Goal: Task Accomplishment & Management: Manage account settings

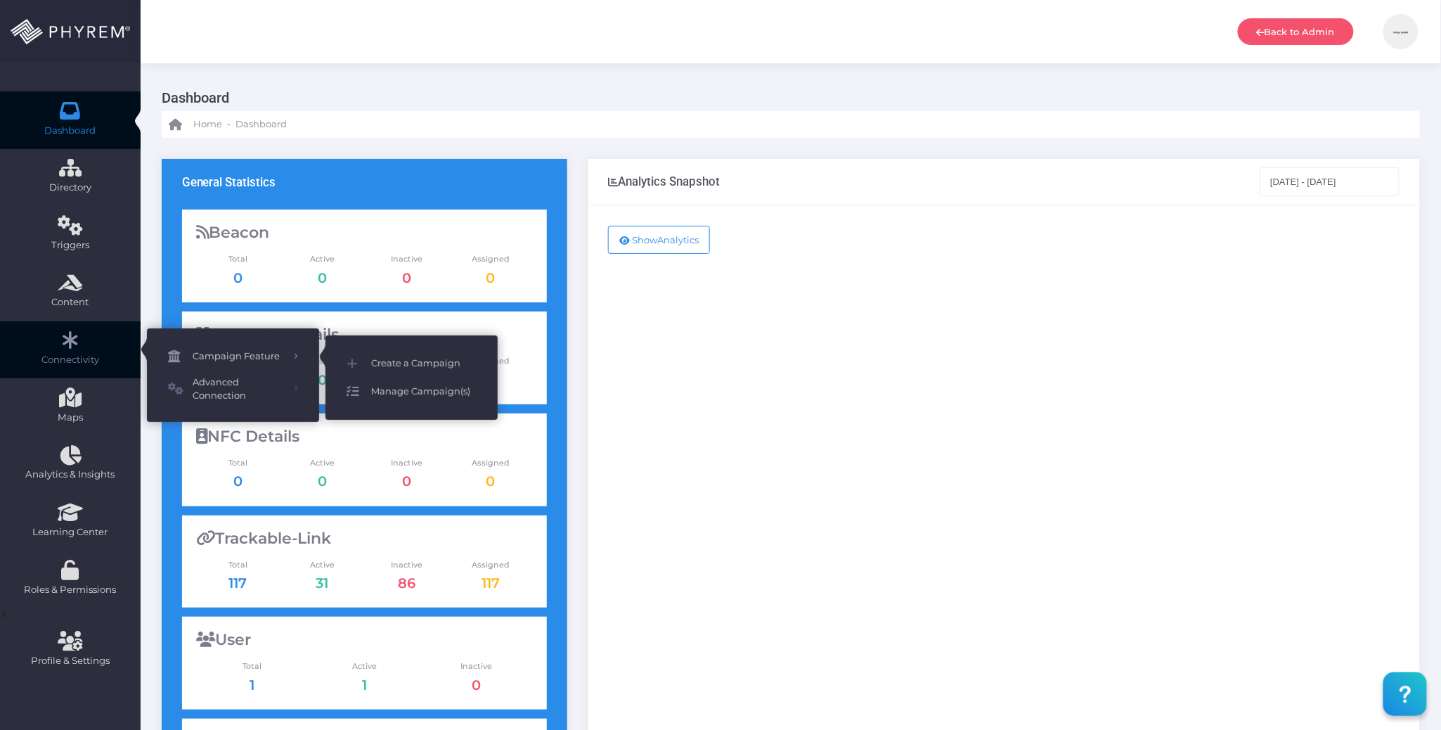
click at [425, 392] on span "Manage Campaign(s)" at bounding box center [423, 392] width 105 height 18
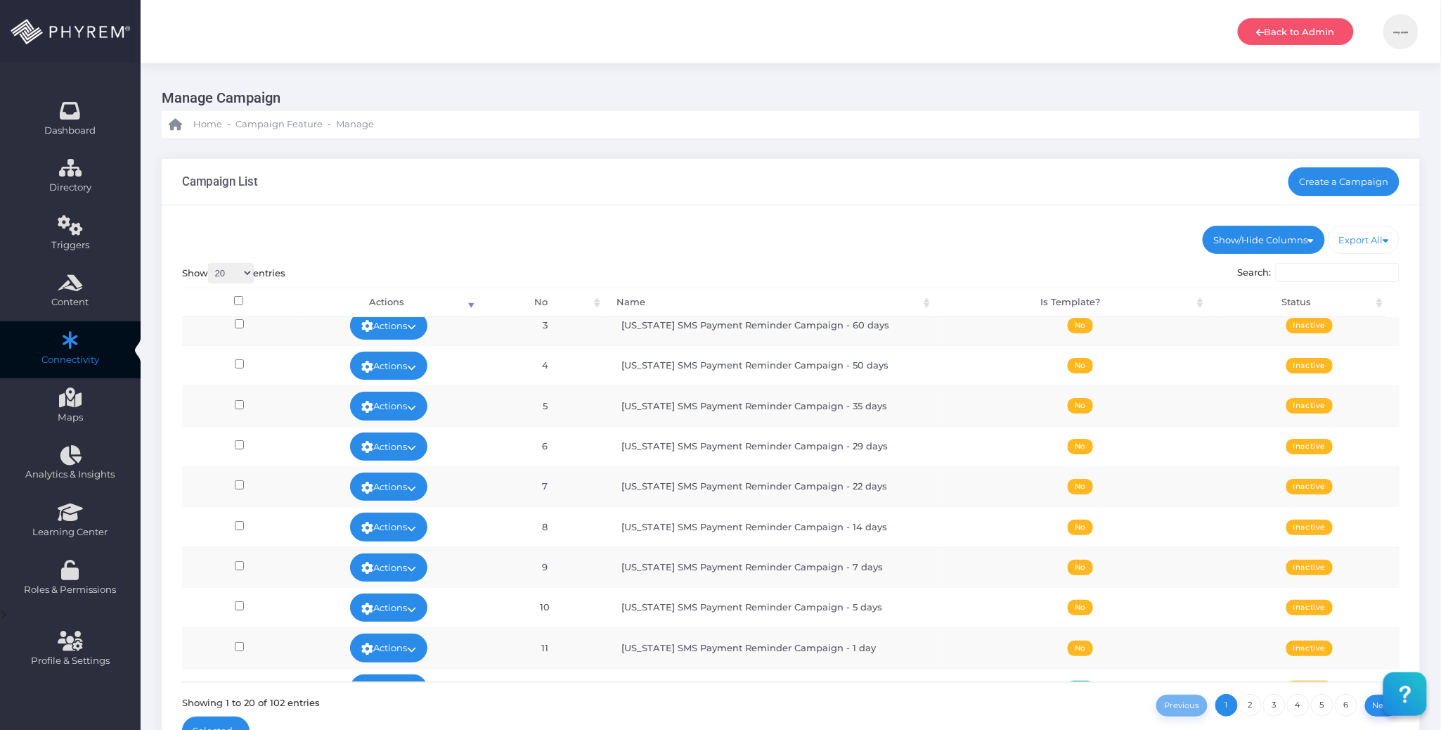
scroll to position [187, 0]
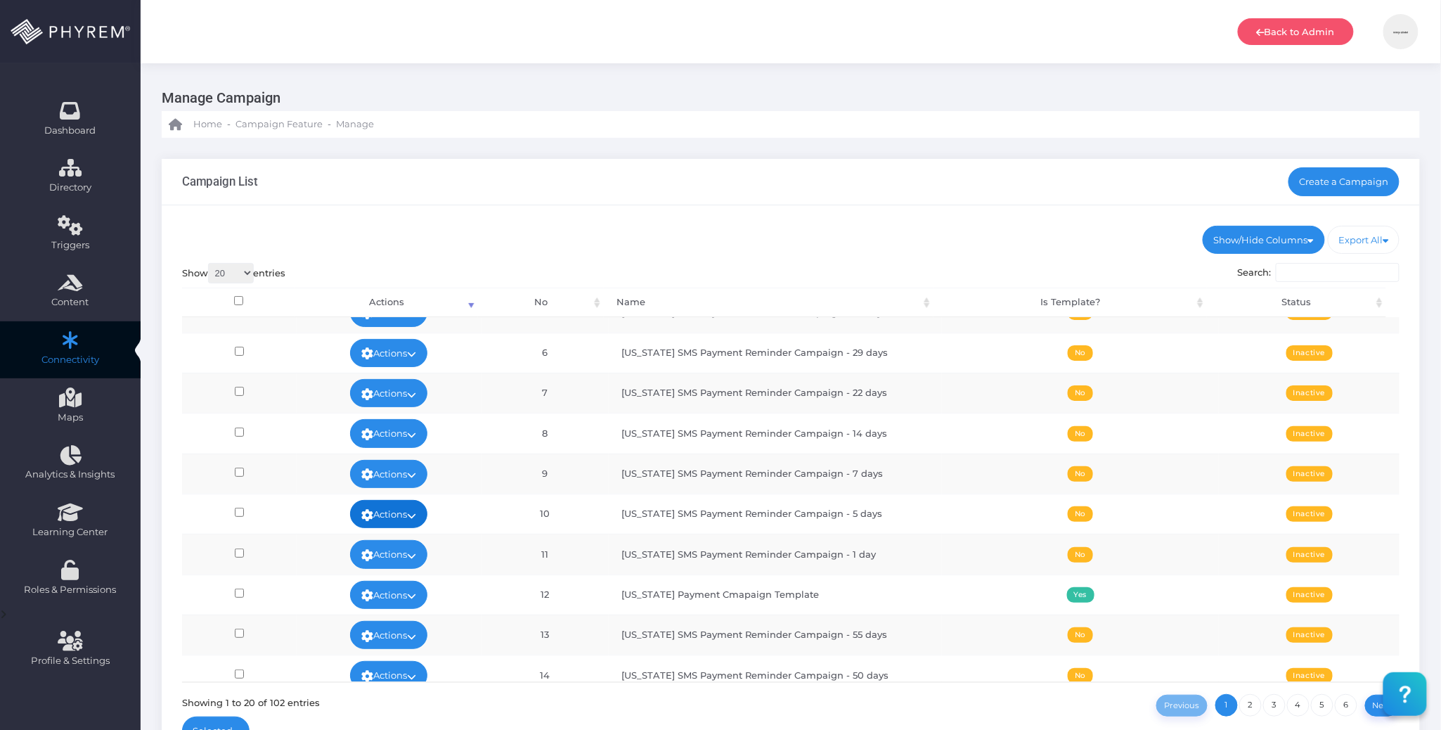
click at [411, 510] on link "Actions" at bounding box center [388, 514] width 77 height 28
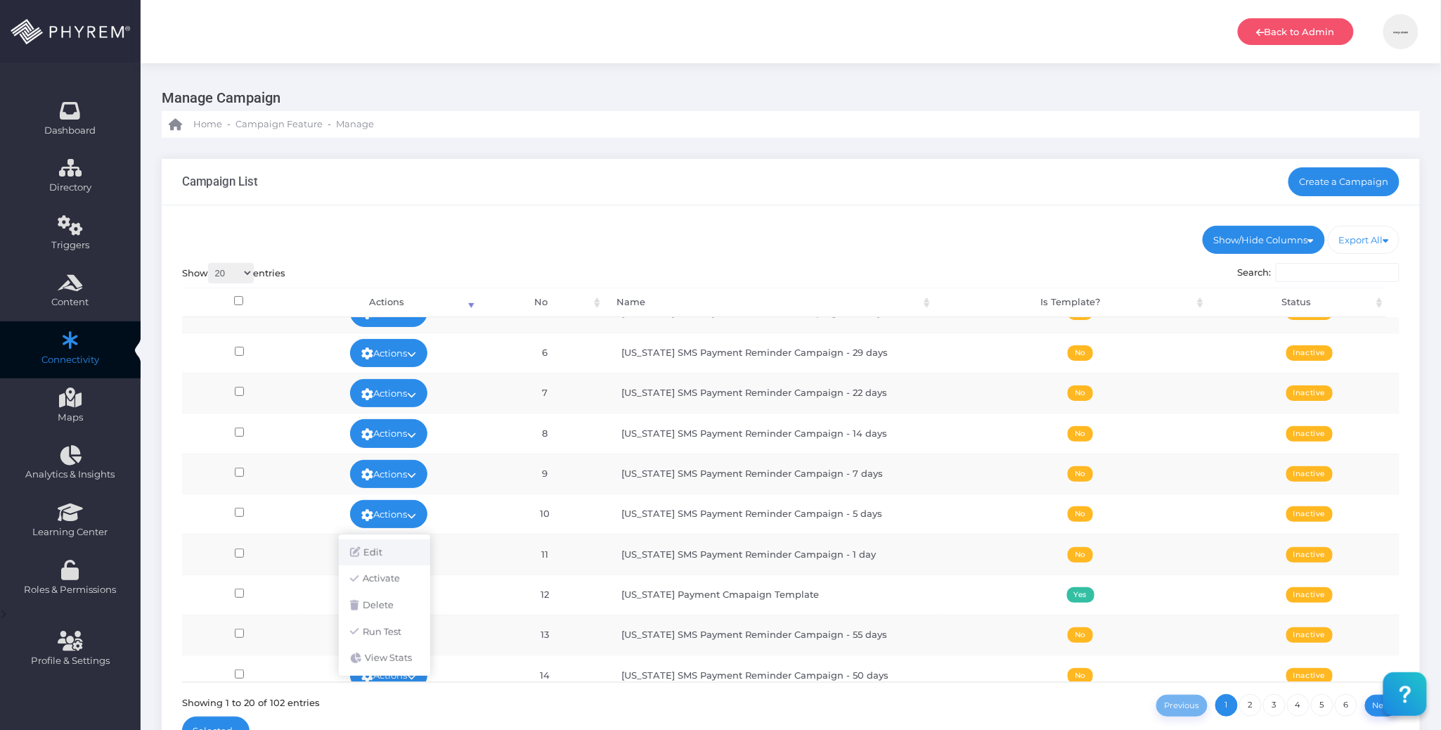
click at [392, 547] on link "Edit" at bounding box center [384, 552] width 91 height 27
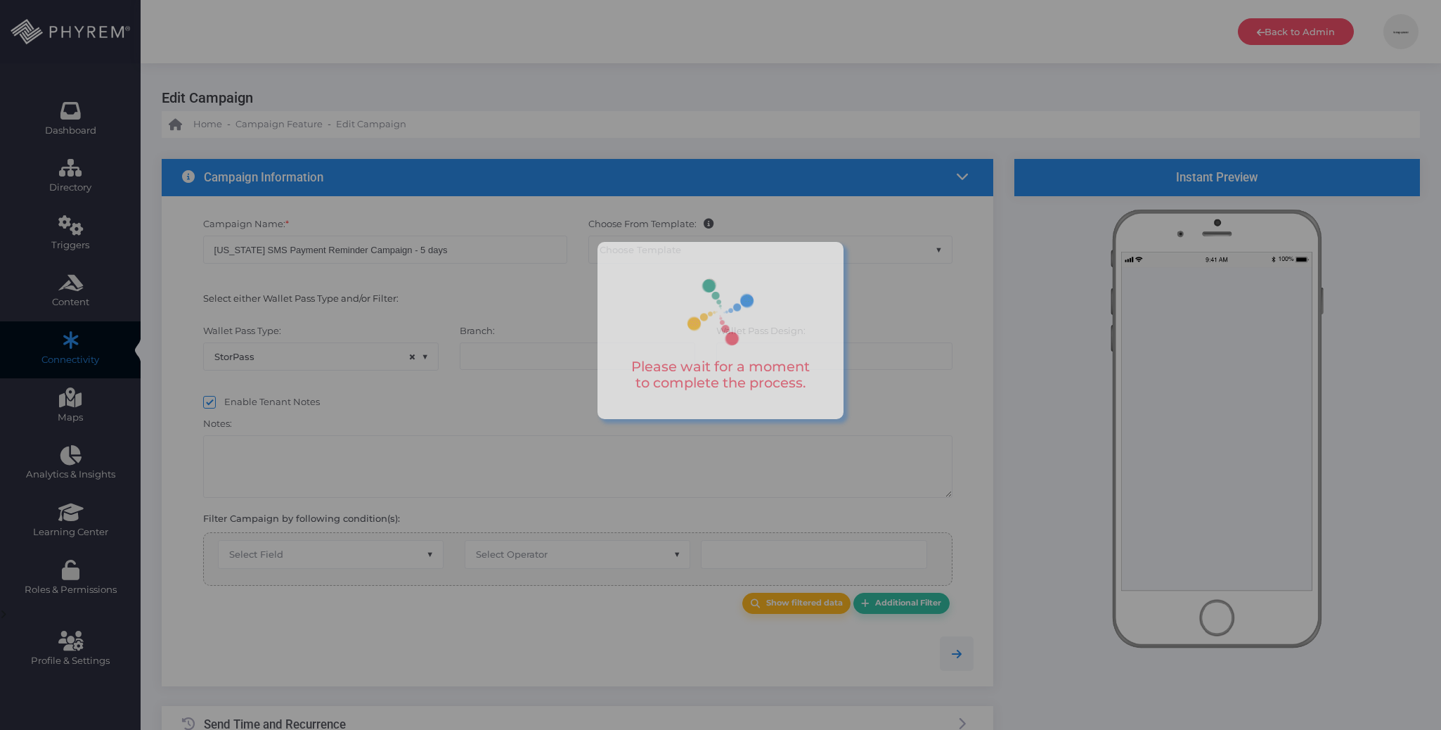
select select "15"
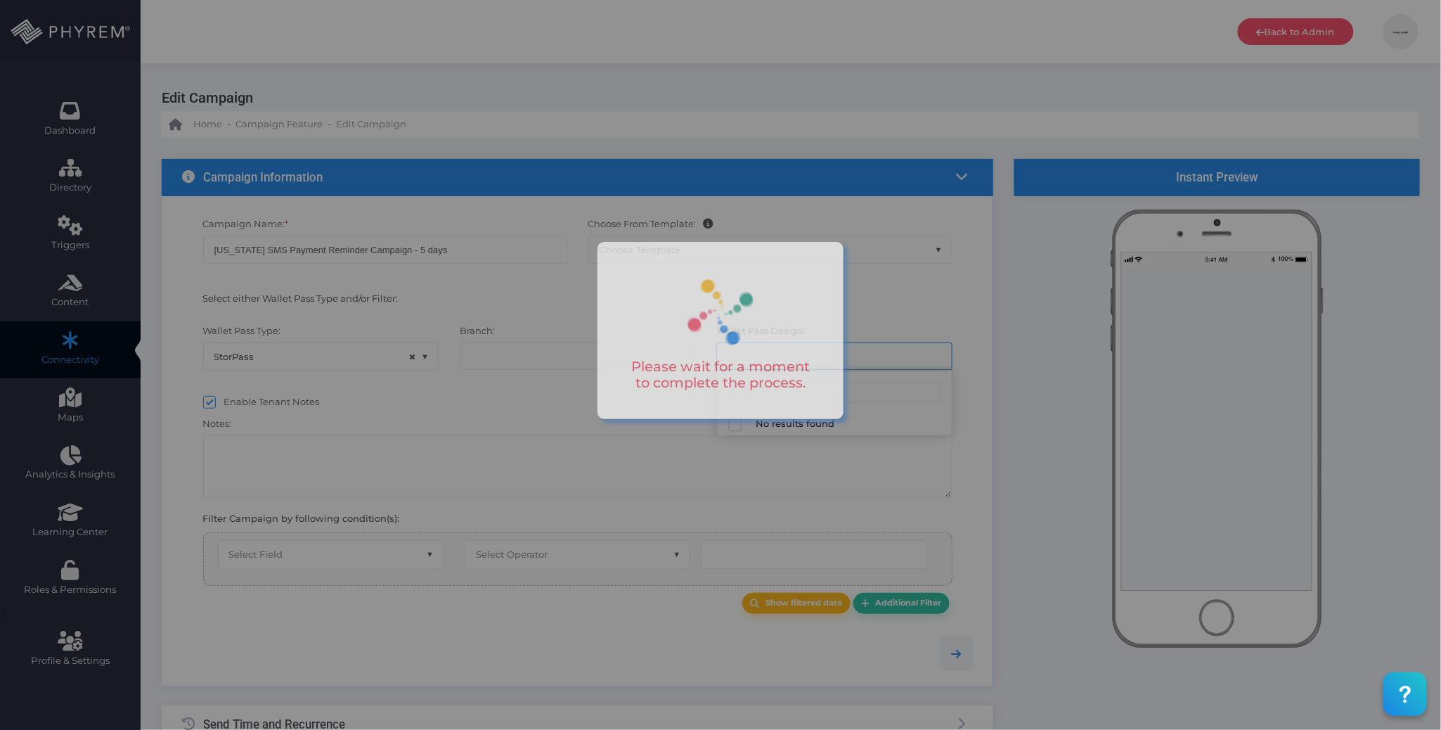
select select "662"
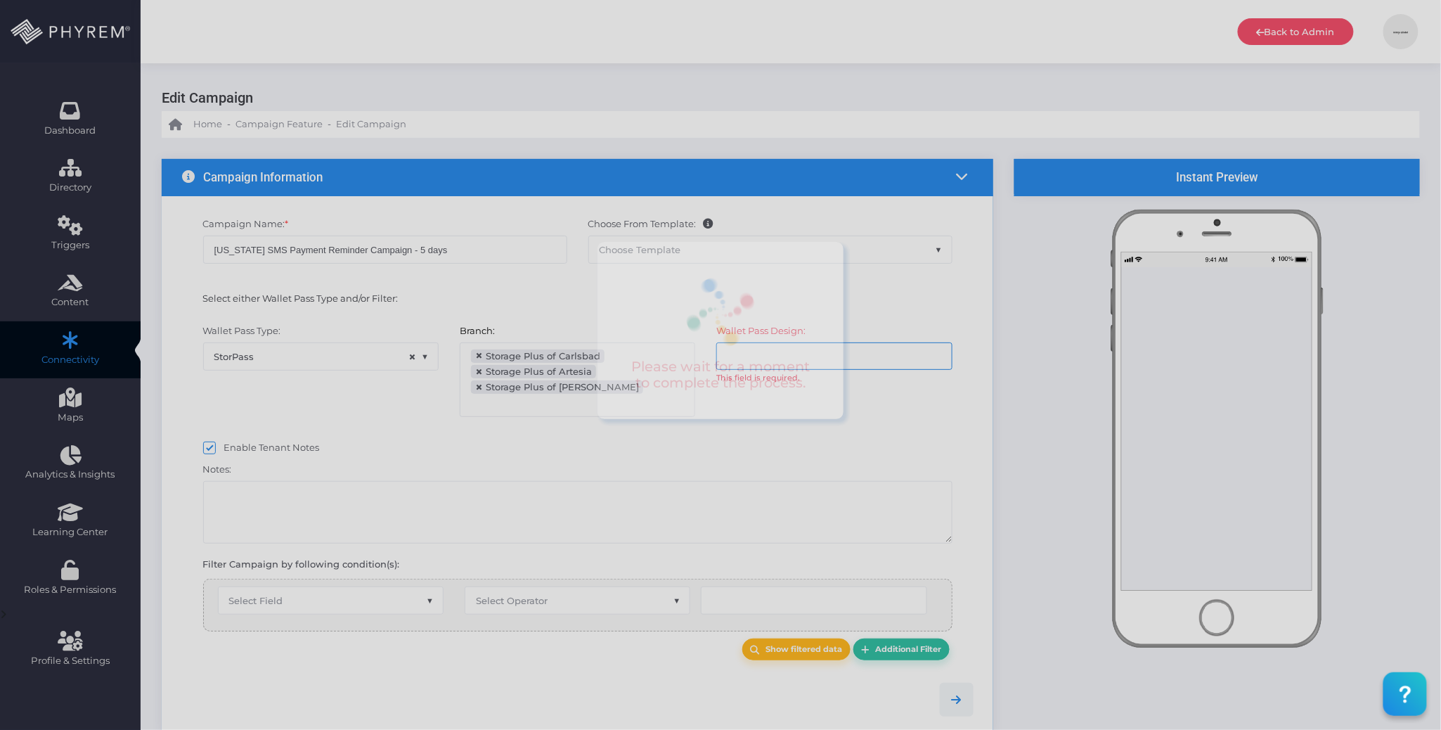
scroll to position [77, 0]
select select "after_x_days"
select select "2197"
select select "dPaidThru"
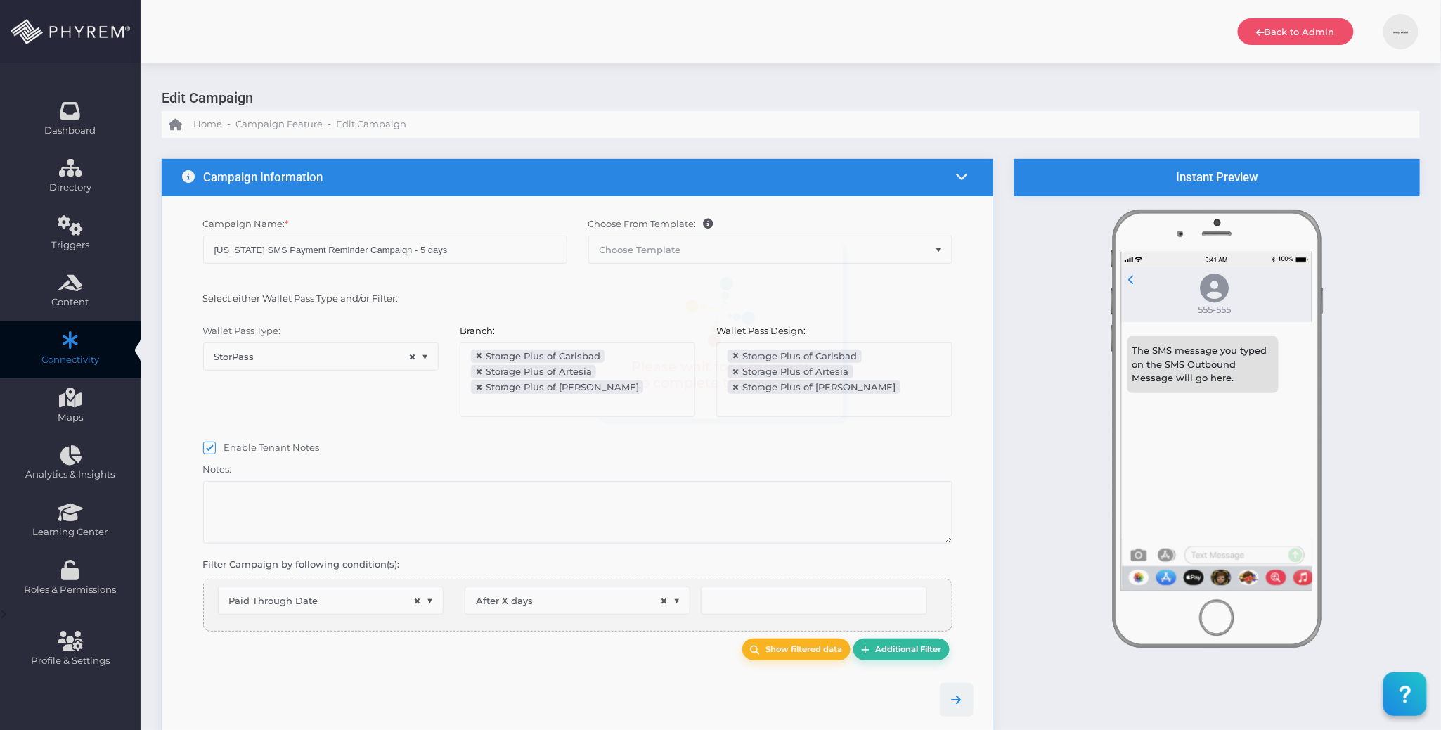
scroll to position [68, 0]
type input "6"
select select "pr_wallet_users.voided"
select select "equals"
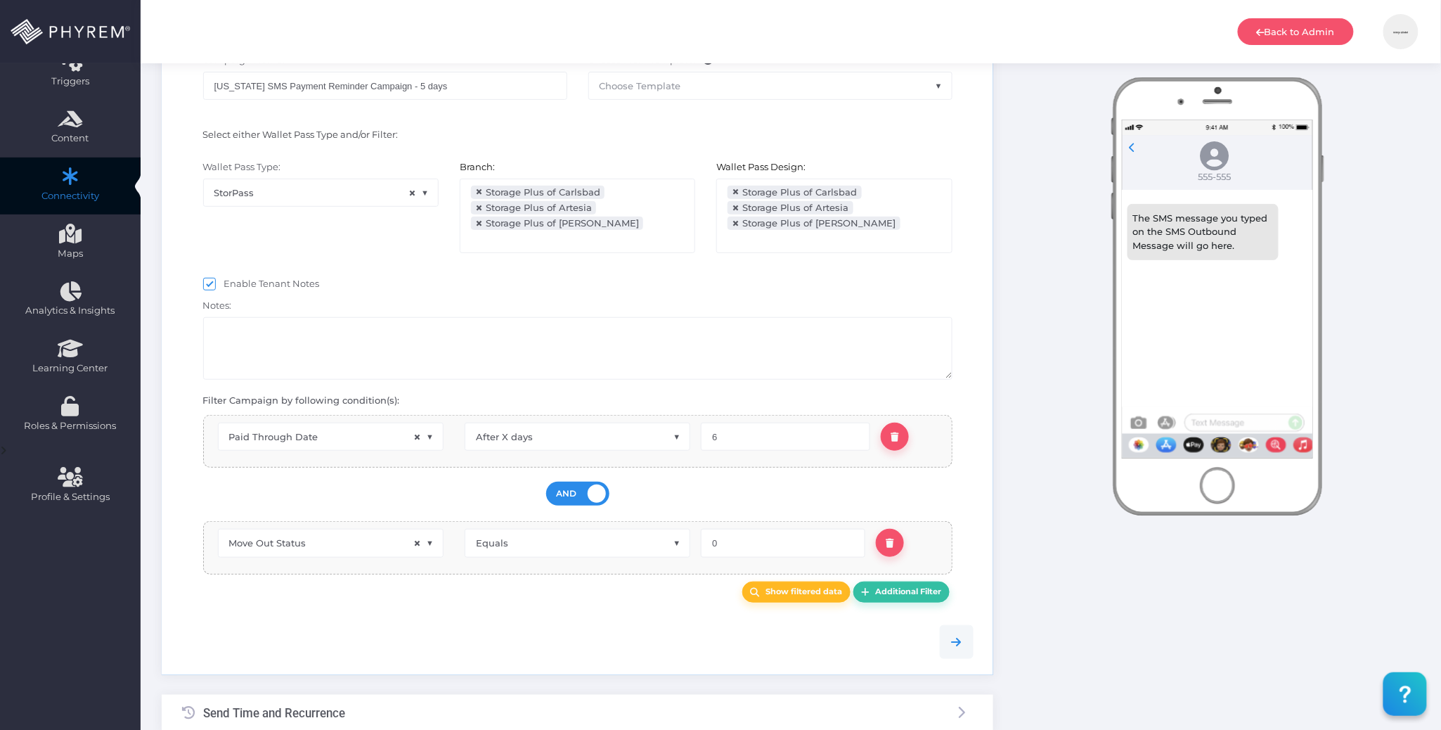
scroll to position [187, 0]
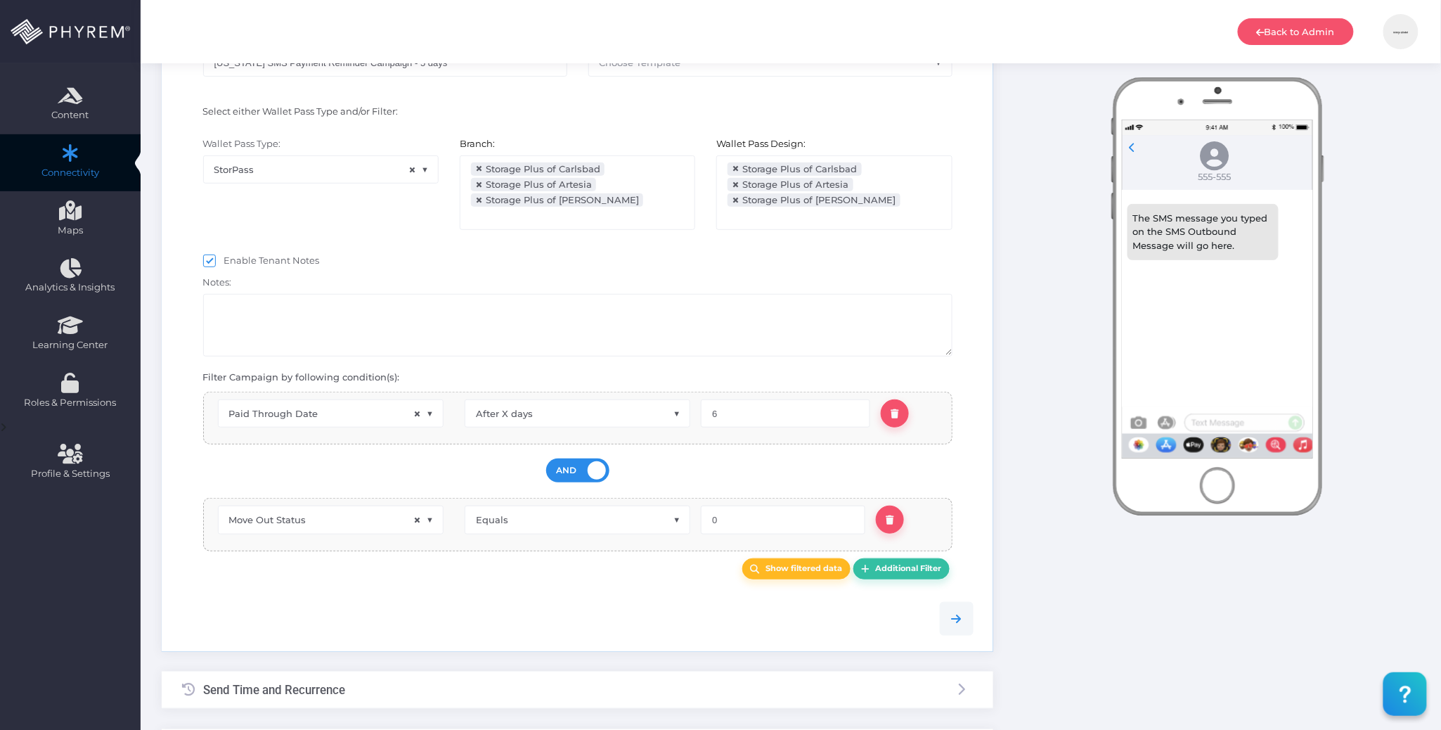
click at [651, 608] on div at bounding box center [578, 619] width 813 height 34
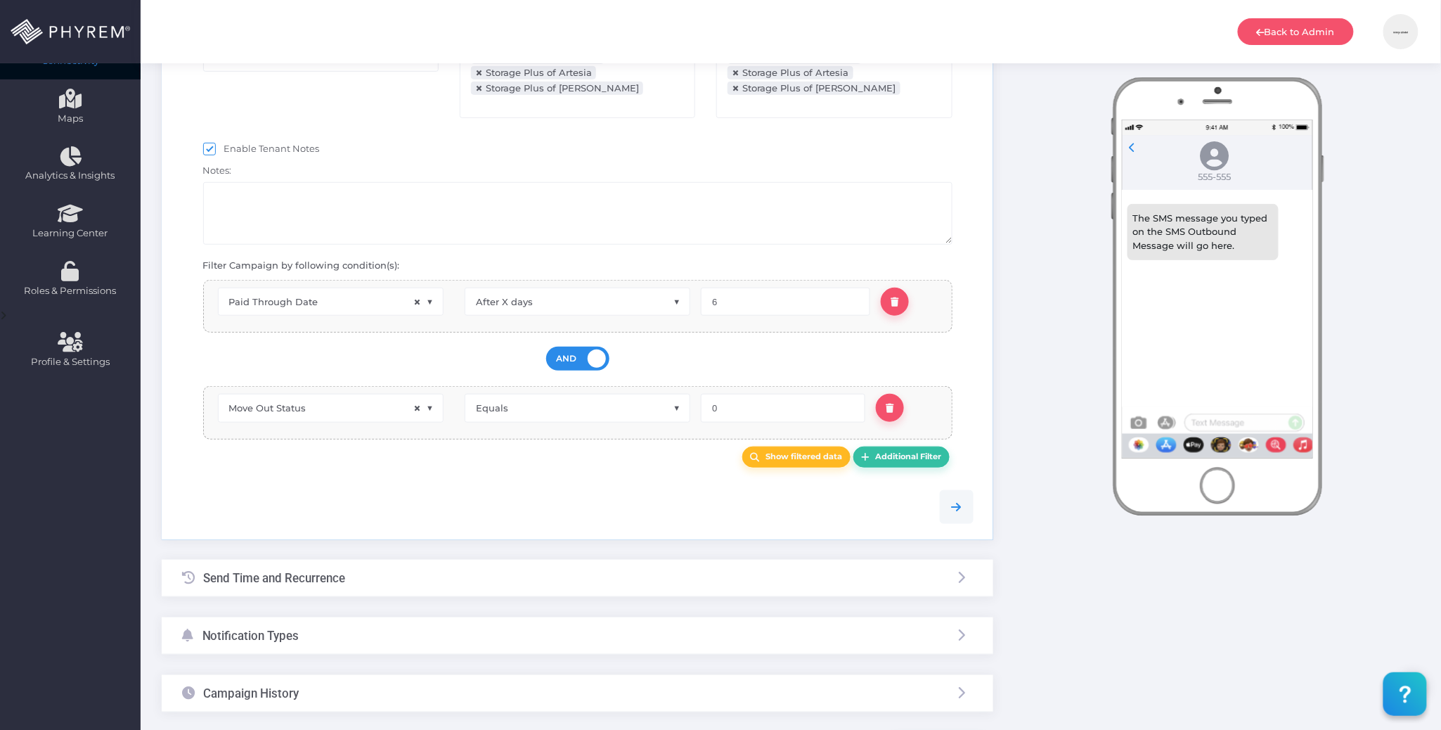
scroll to position [398, 0]
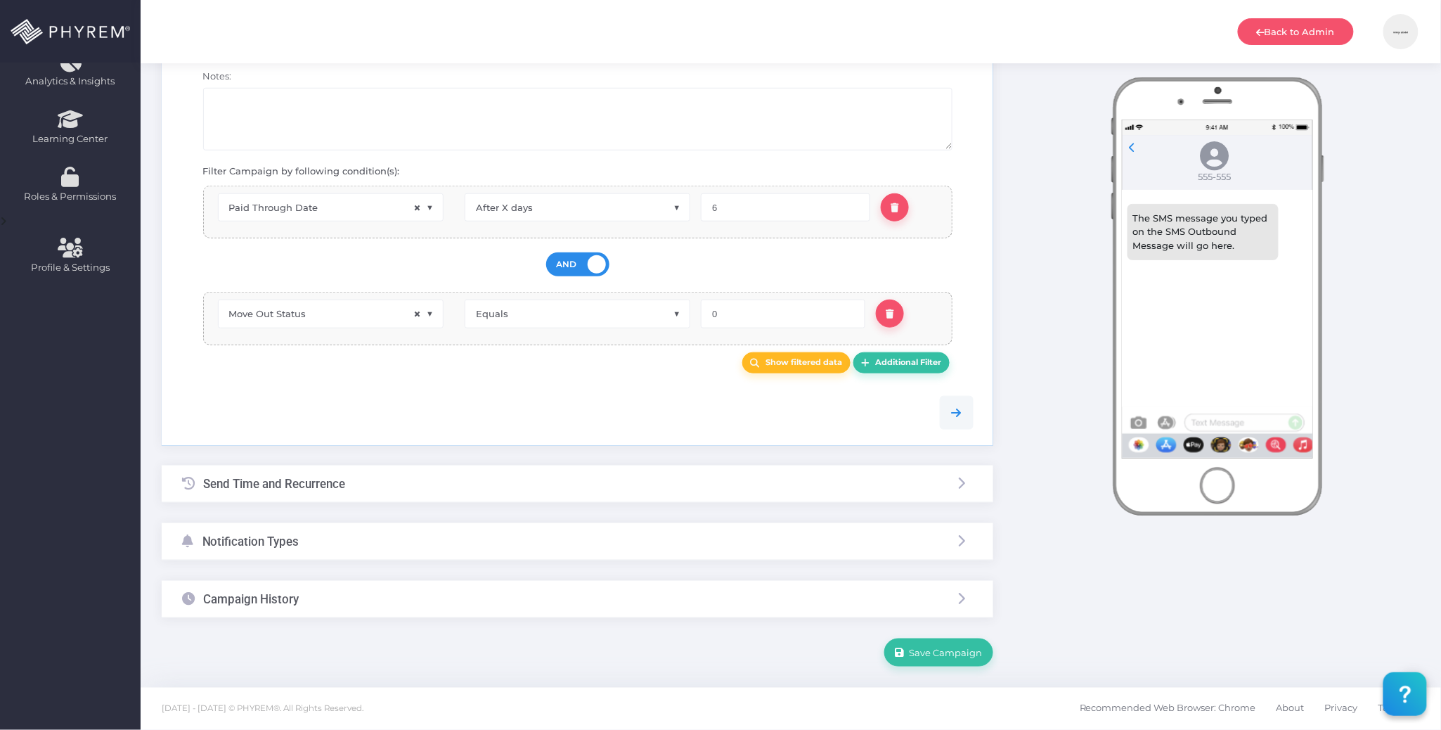
click at [558, 541] on div "Notification Types" at bounding box center [578, 541] width 832 height 37
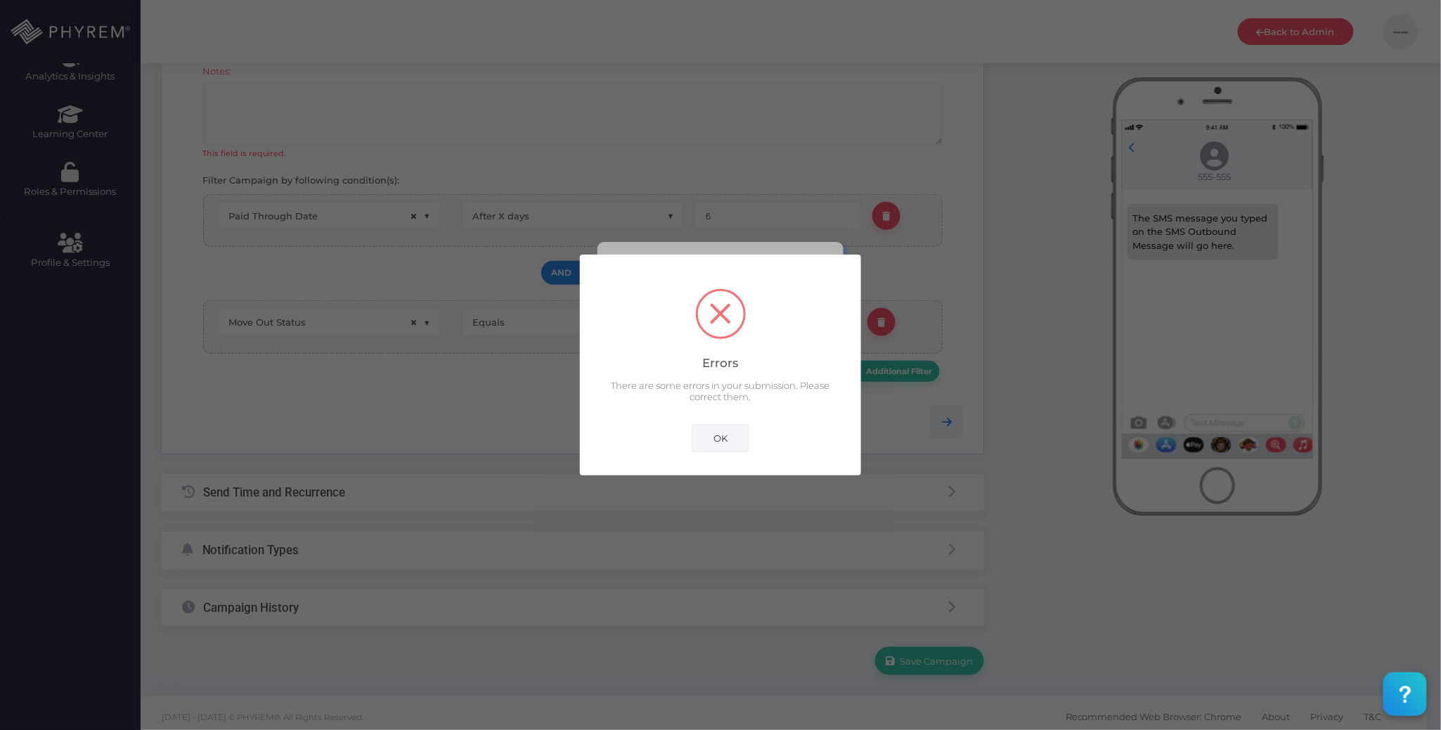
drag, startPoint x: 704, startPoint y: 436, endPoint x: 679, endPoint y: 457, distance: 32.9
click at [705, 436] on button "OK" at bounding box center [721, 438] width 58 height 28
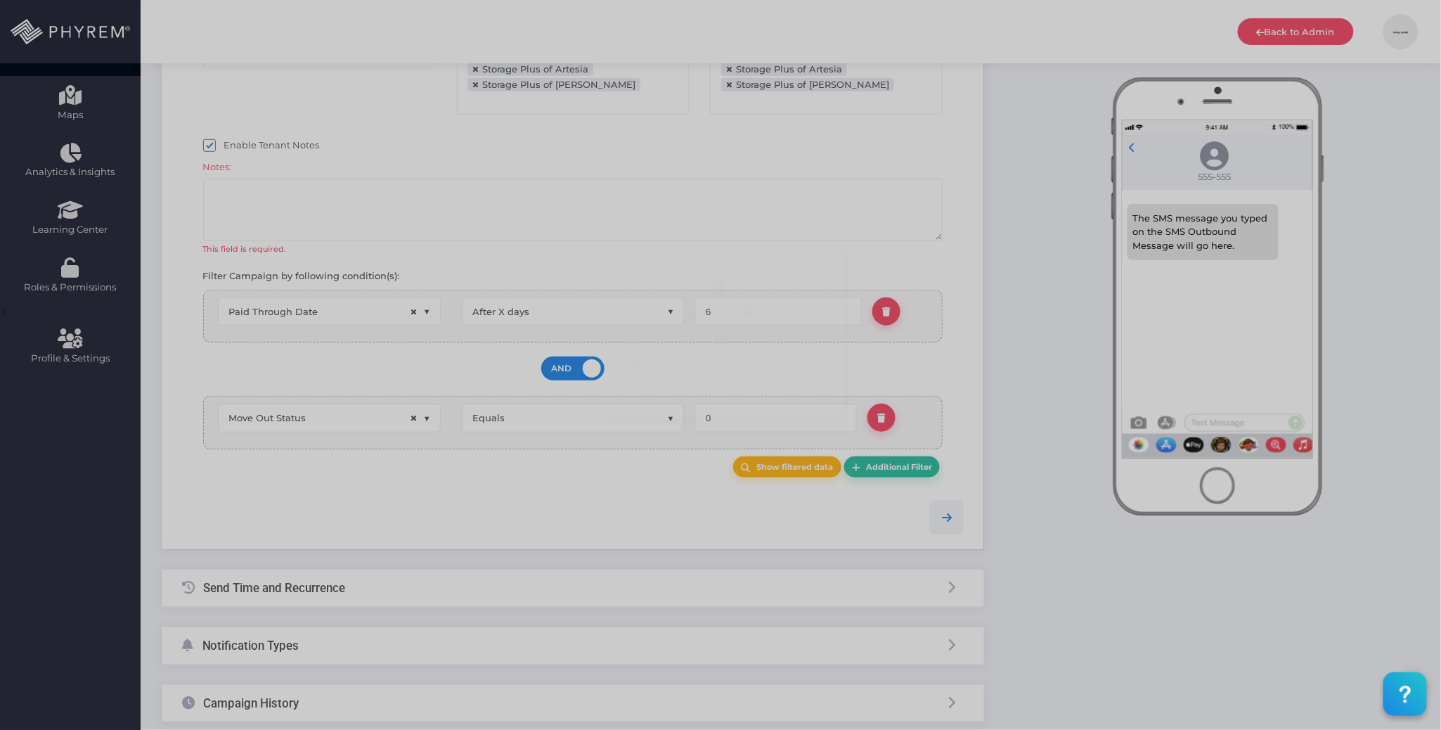
scroll to position [274, 0]
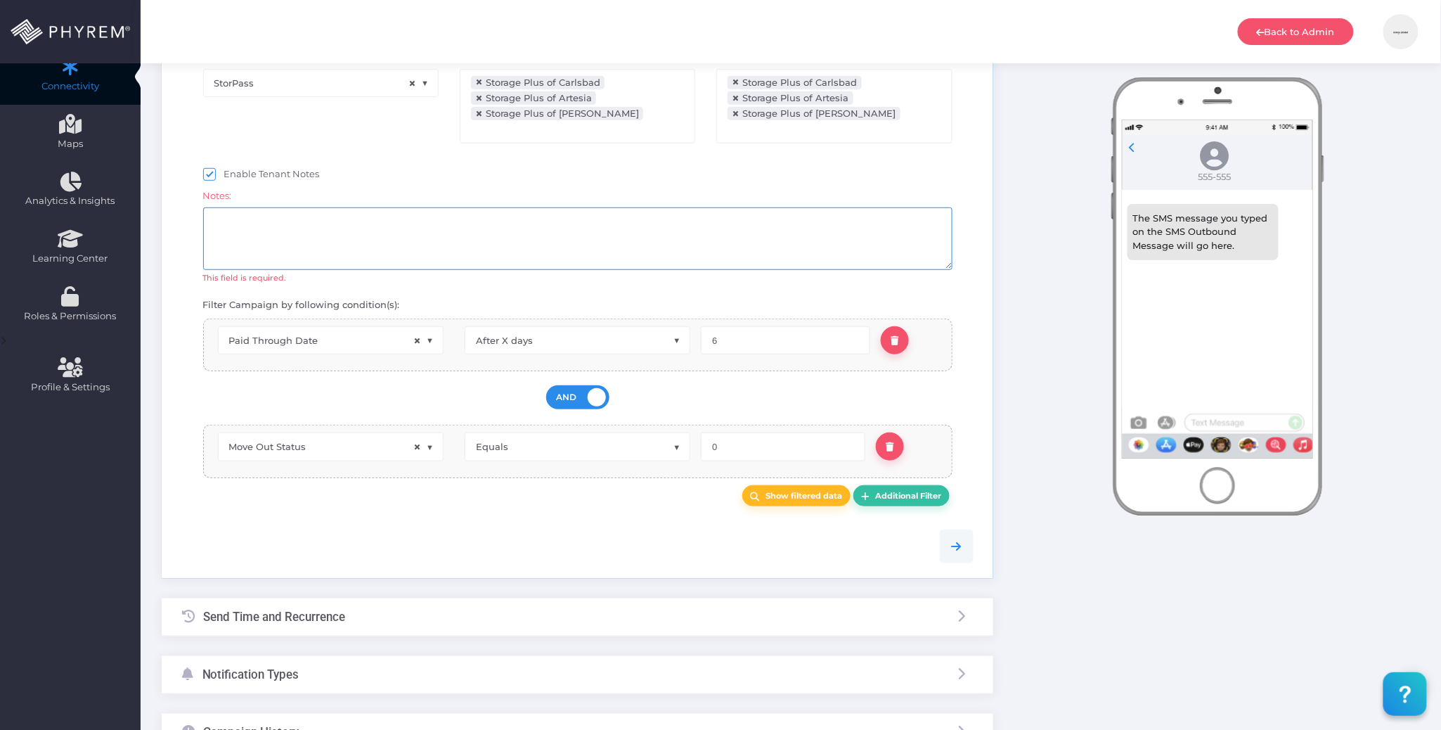
click at [474, 240] on textarea at bounding box center [578, 238] width 750 height 63
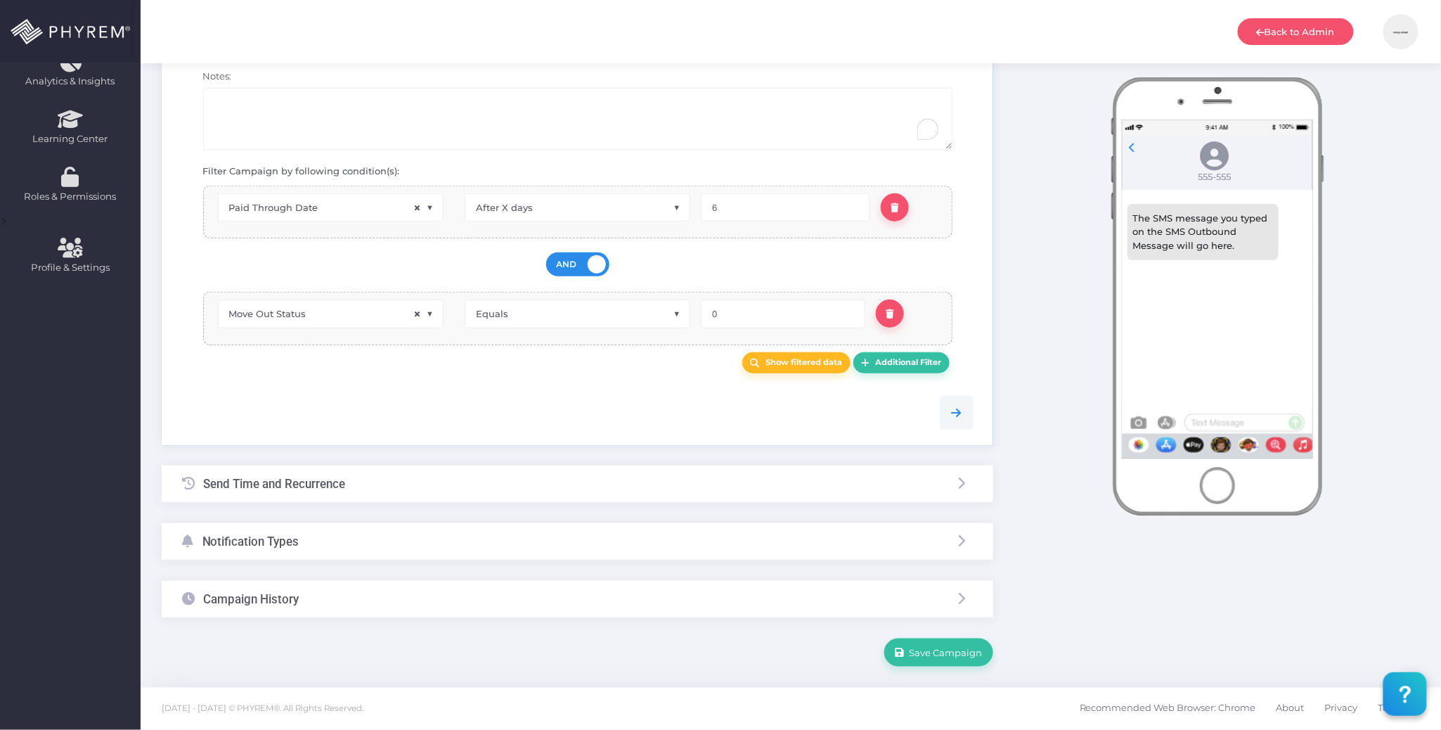
click at [495, 546] on div "Notification Types" at bounding box center [578, 541] width 832 height 37
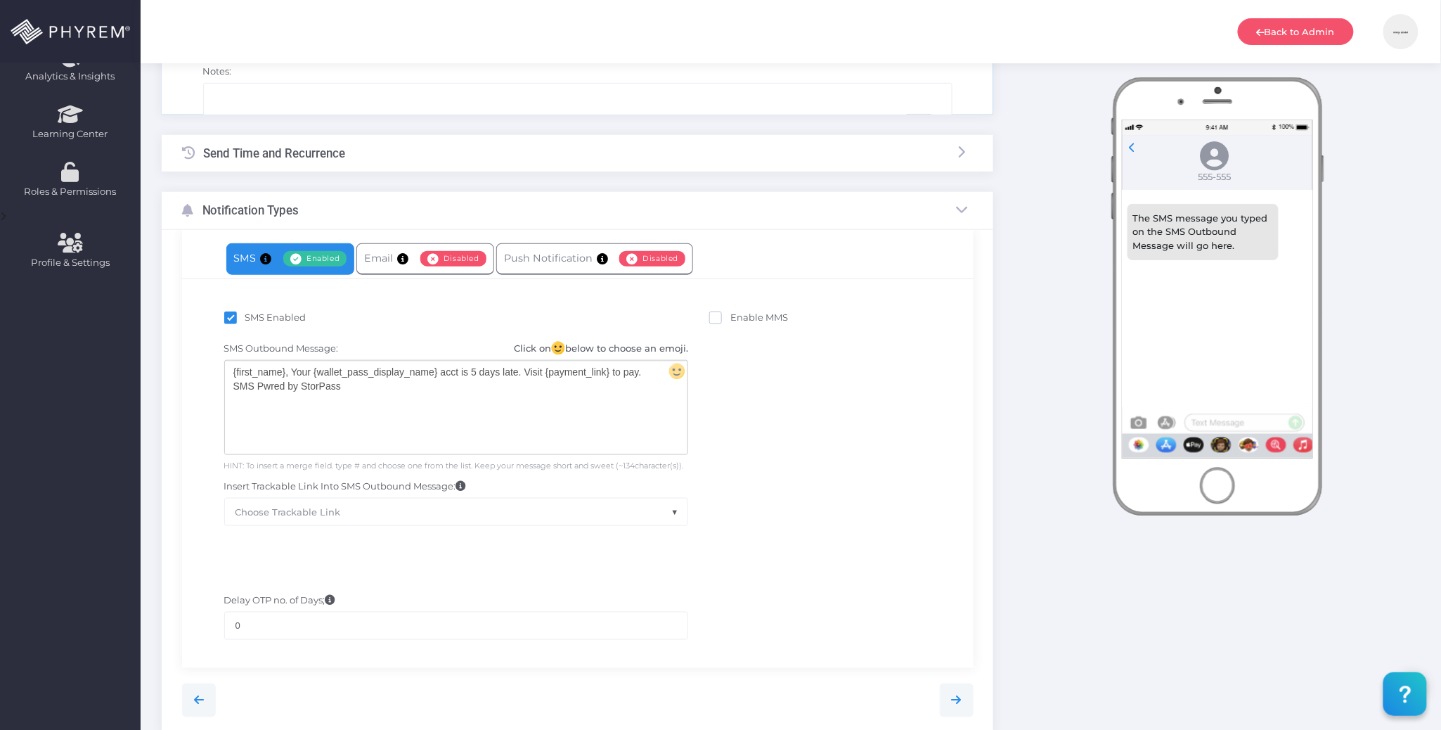
scroll to position [256, 0]
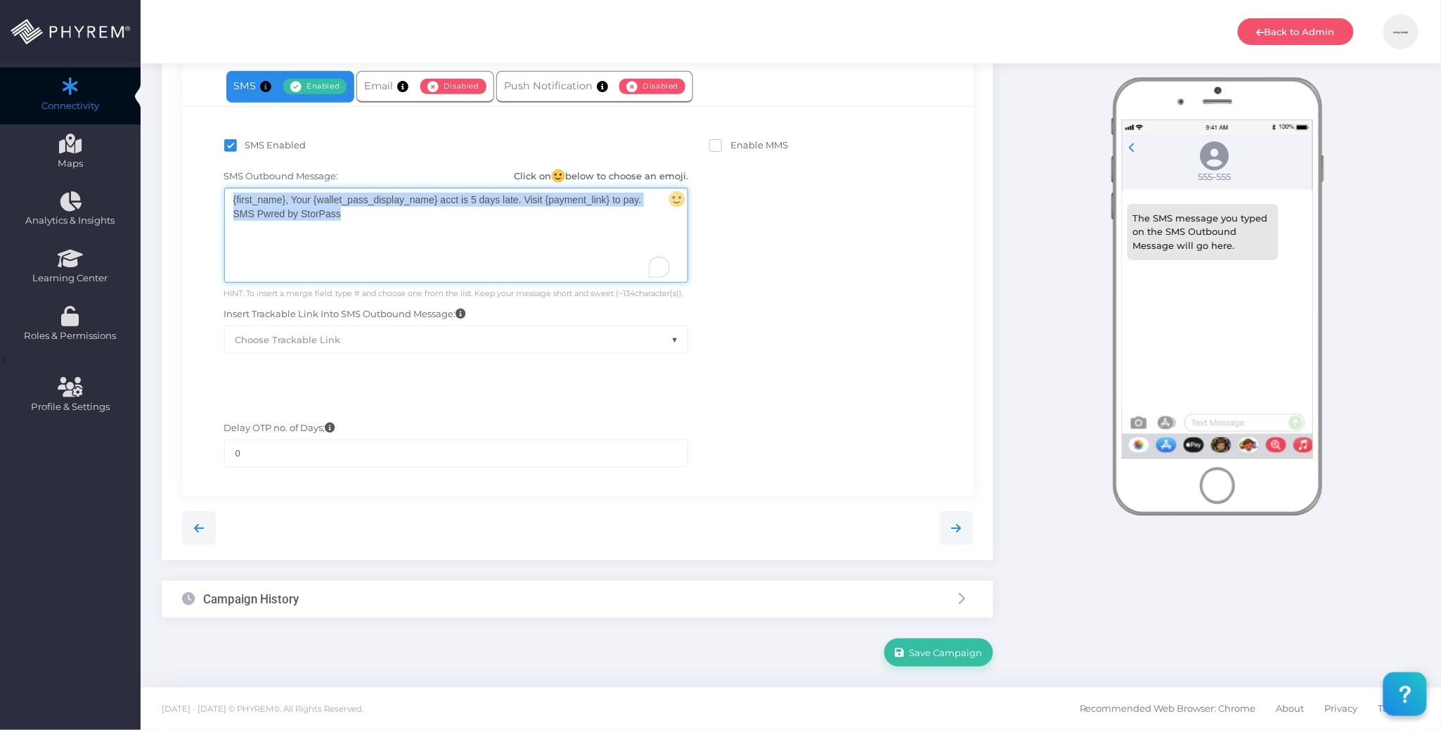
drag, startPoint x: 354, startPoint y: 212, endPoint x: 237, endPoint y: 204, distance: 117.7
click at [226, 198] on div "{first_name}, Your {wallet_pass_display_name} acct is 5 days late. Visit {payme…" at bounding box center [456, 235] width 463 height 94
copy div "{first_name}, Your {wallet_pass_display_name} acct is 5 days late. Visit {payme…"
click at [823, 267] on div "SMS Outbound Message: Click on below to choose an emoji. {first_name}, Your {wa…" at bounding box center [578, 261] width 771 height 198
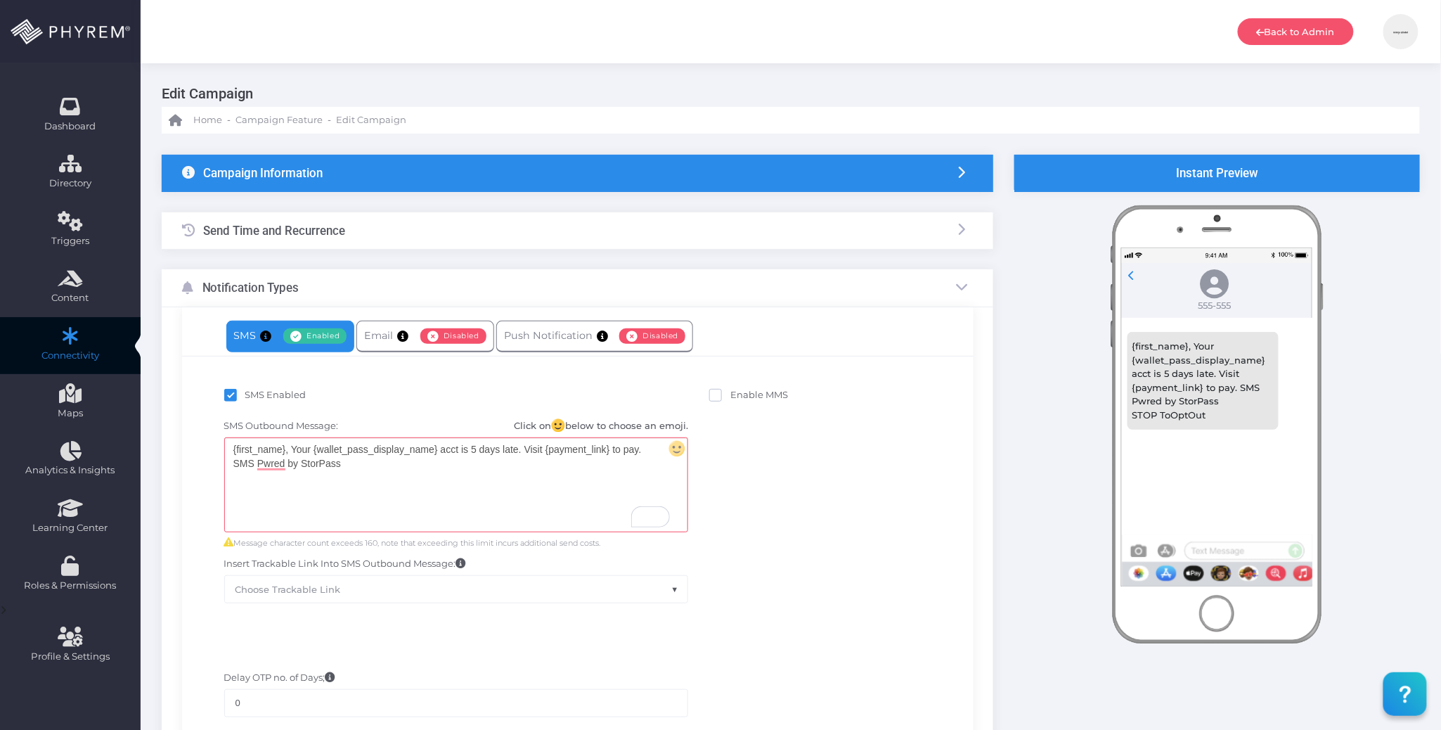
scroll to position [0, 0]
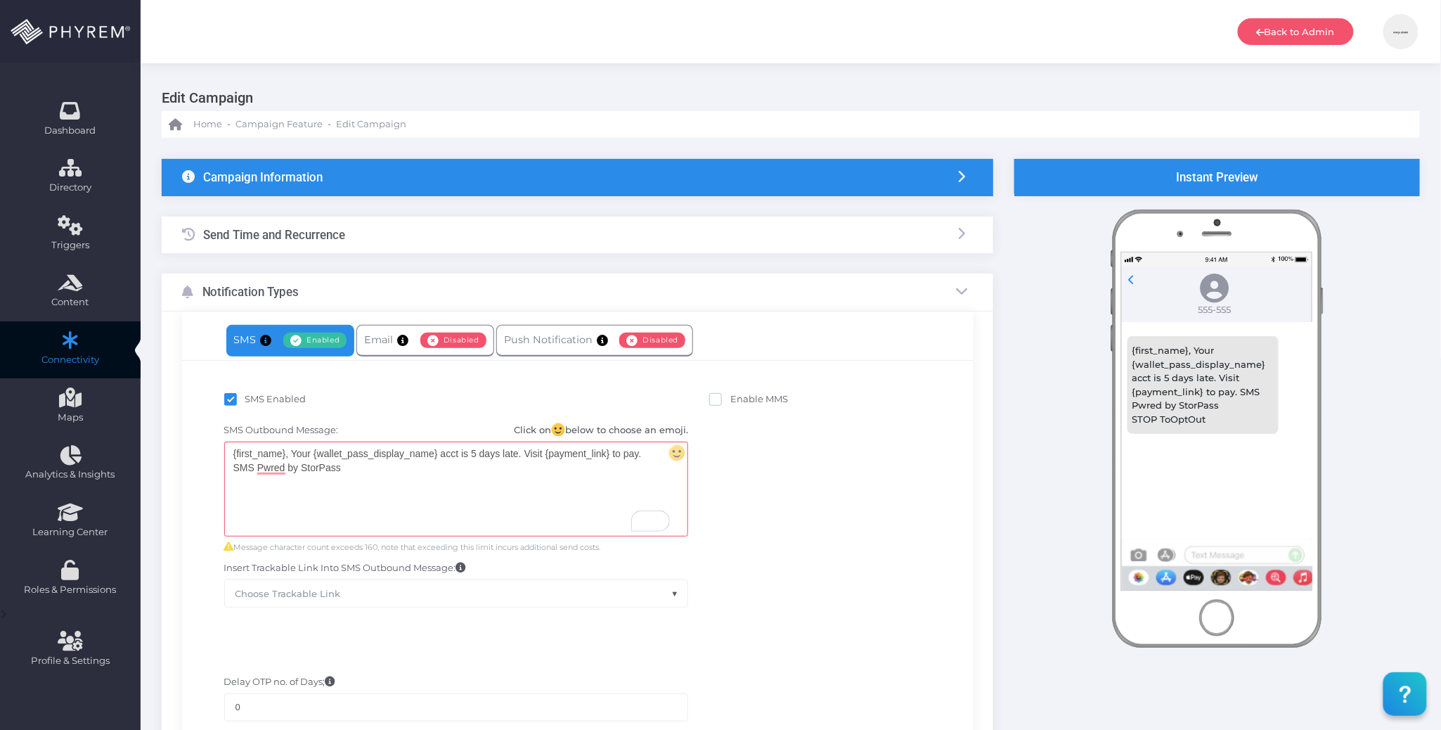
click at [882, 485] on div "SMS Outbound Message: Click on below to choose an emoji. {first_name}, Your {wa…" at bounding box center [578, 515] width 771 height 198
drag, startPoint x: 878, startPoint y: 433, endPoint x: 885, endPoint y: 377, distance: 56.7
click at [889, 412] on div "SMS Enabled Enable MMS SMS Outbound Message: Click on below to choose an emoji.…" at bounding box center [578, 498] width 771 height 233
click at [868, 534] on div "SMS Outbound Message: Click on below to choose an emoji. {first_name}, Your {wa…" at bounding box center [578, 515] width 771 height 198
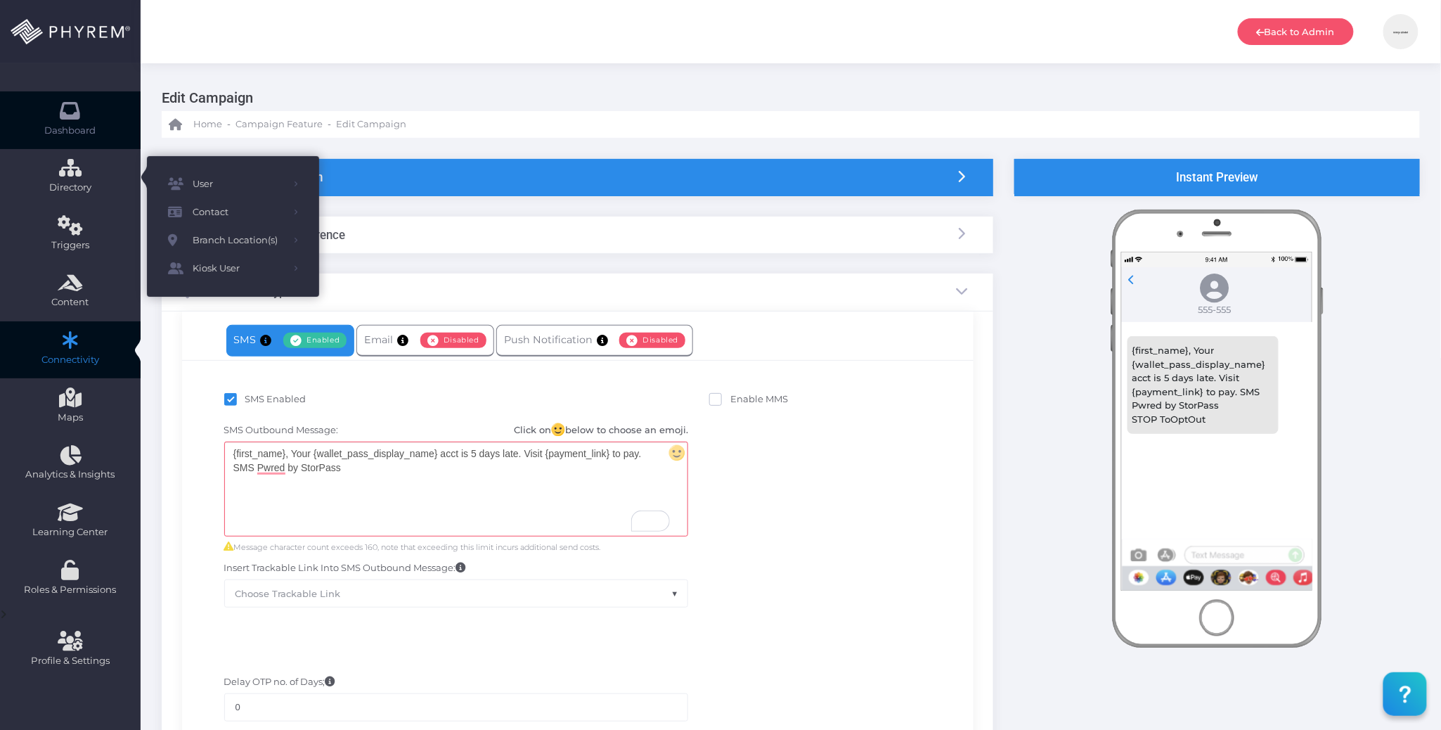
click at [77, 96] on link "Dashboard" at bounding box center [70, 120] width 141 height 58
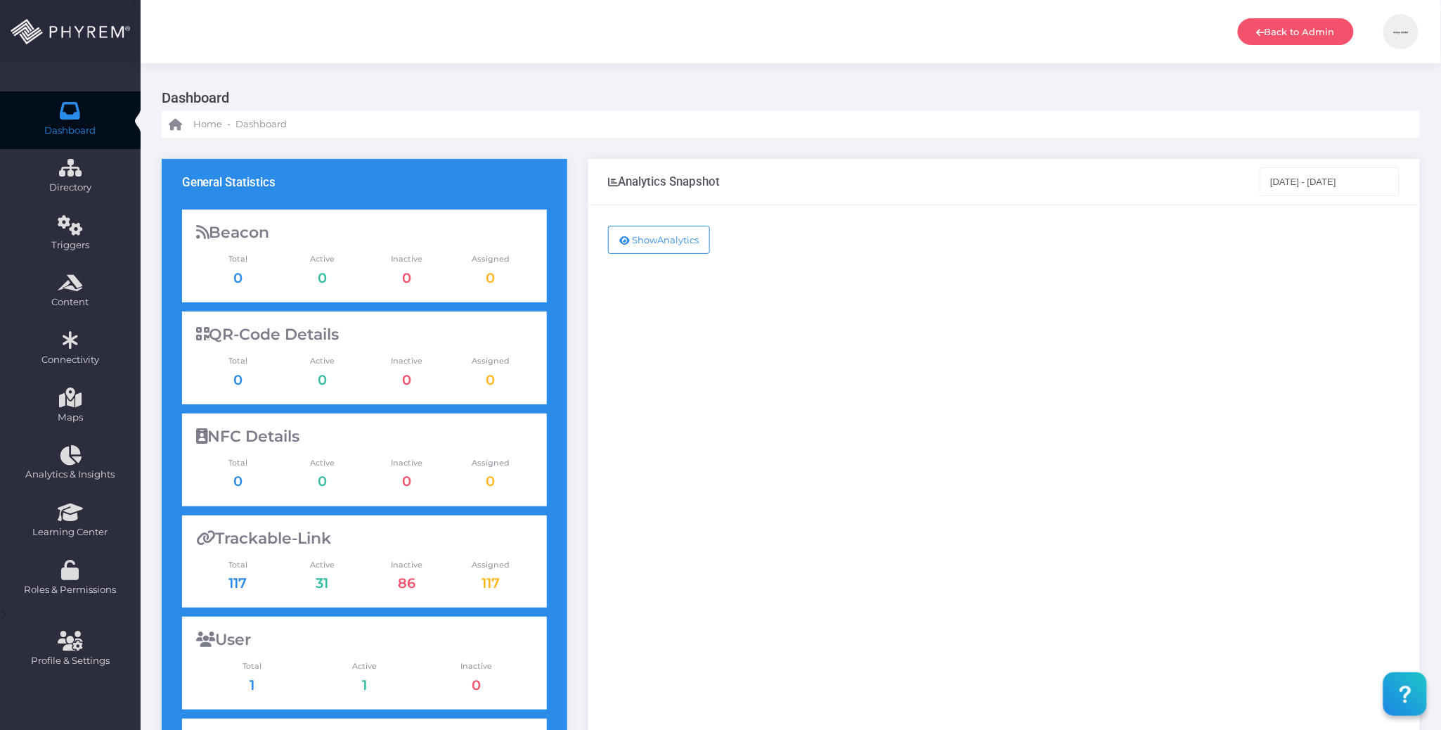
click at [844, 445] on div "Show Analytics" at bounding box center [1005, 572] width 832 height 734
